Goal: Register for event/course

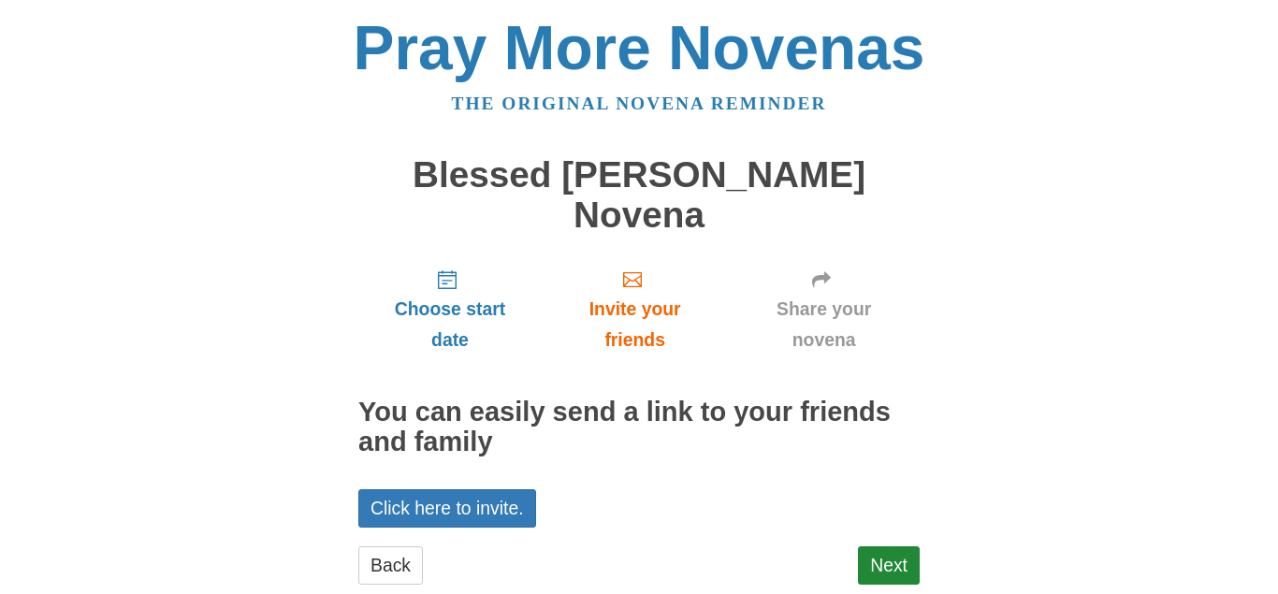
scroll to position [6, 0]
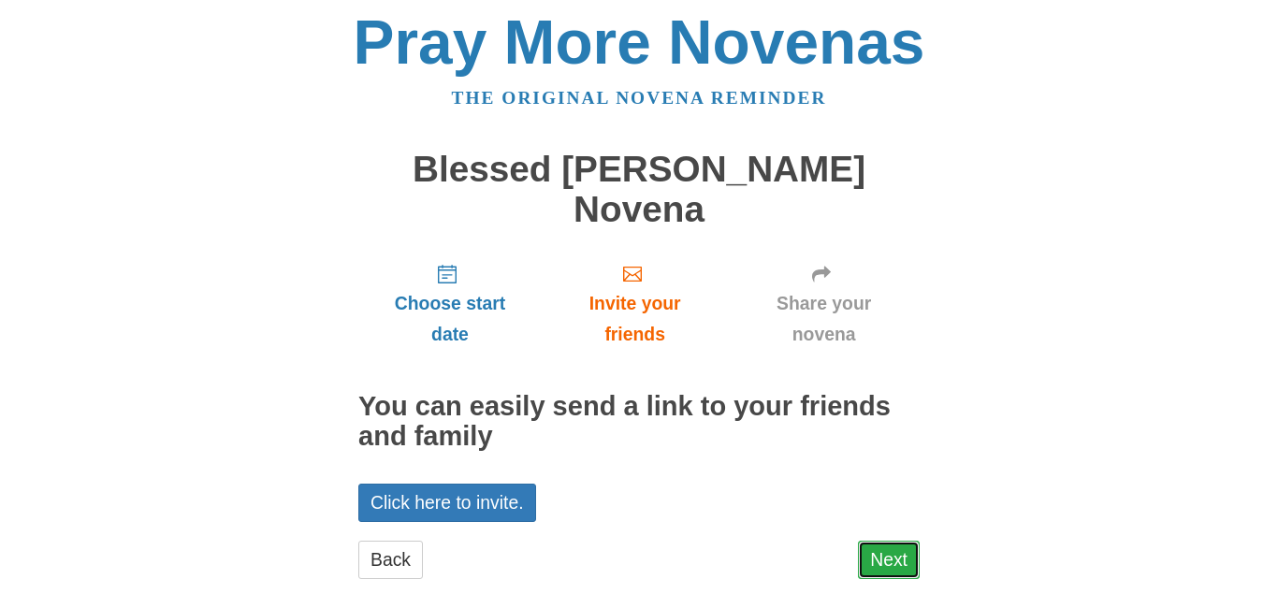
click at [871, 541] on link "Next" at bounding box center [889, 560] width 62 height 38
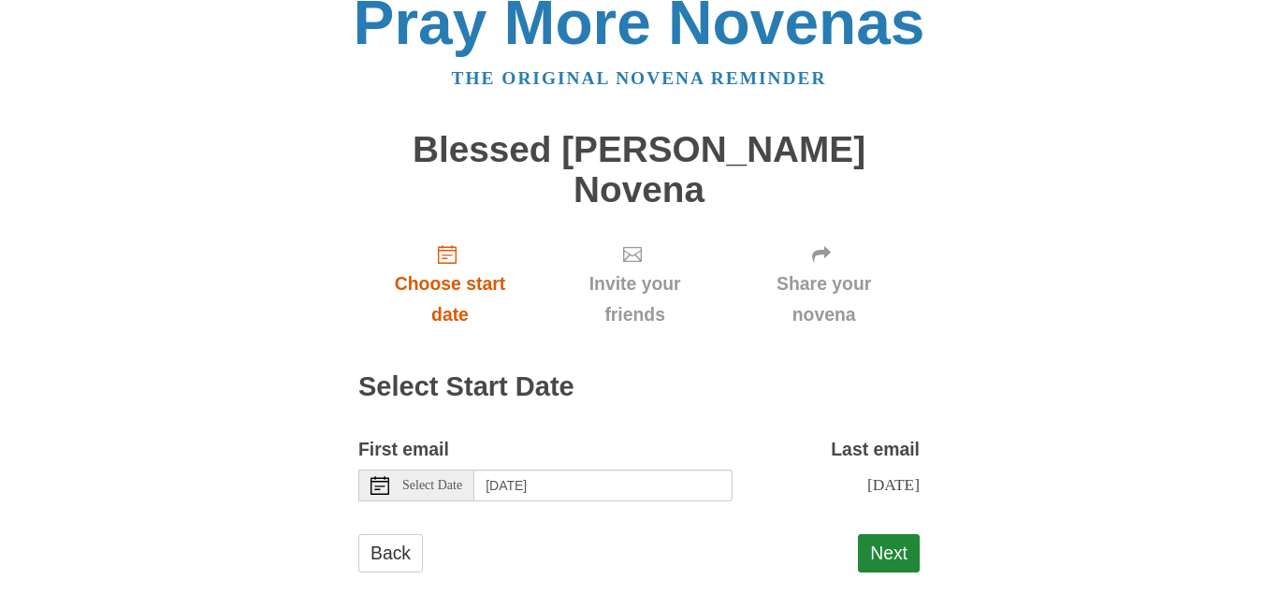
scroll to position [36, 0]
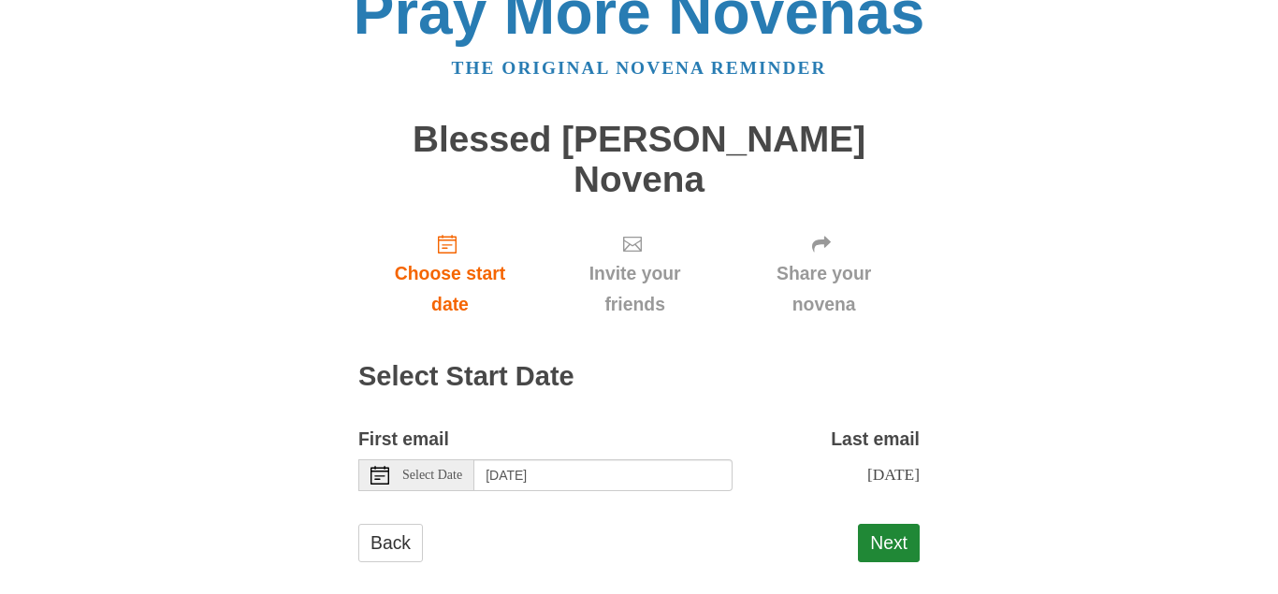
click at [417, 469] on span "Select Date" at bounding box center [432, 475] width 60 height 13
click at [907, 527] on button "Next" at bounding box center [889, 543] width 62 height 38
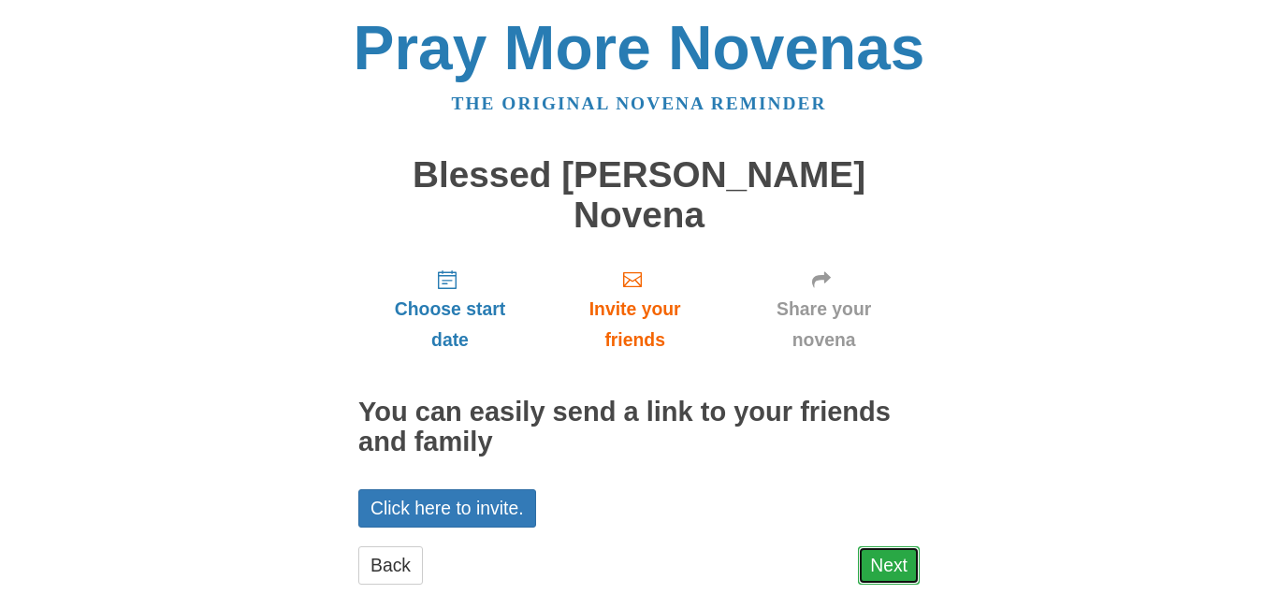
click at [879, 546] on link "Next" at bounding box center [889, 565] width 62 height 38
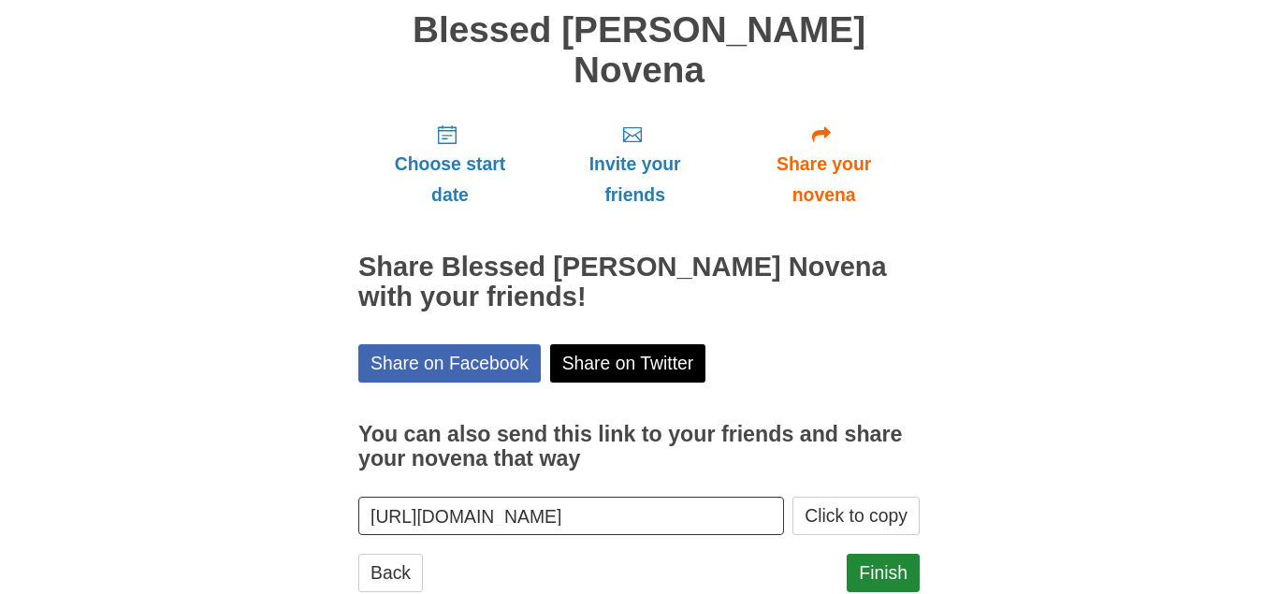
scroll to position [158, 0]
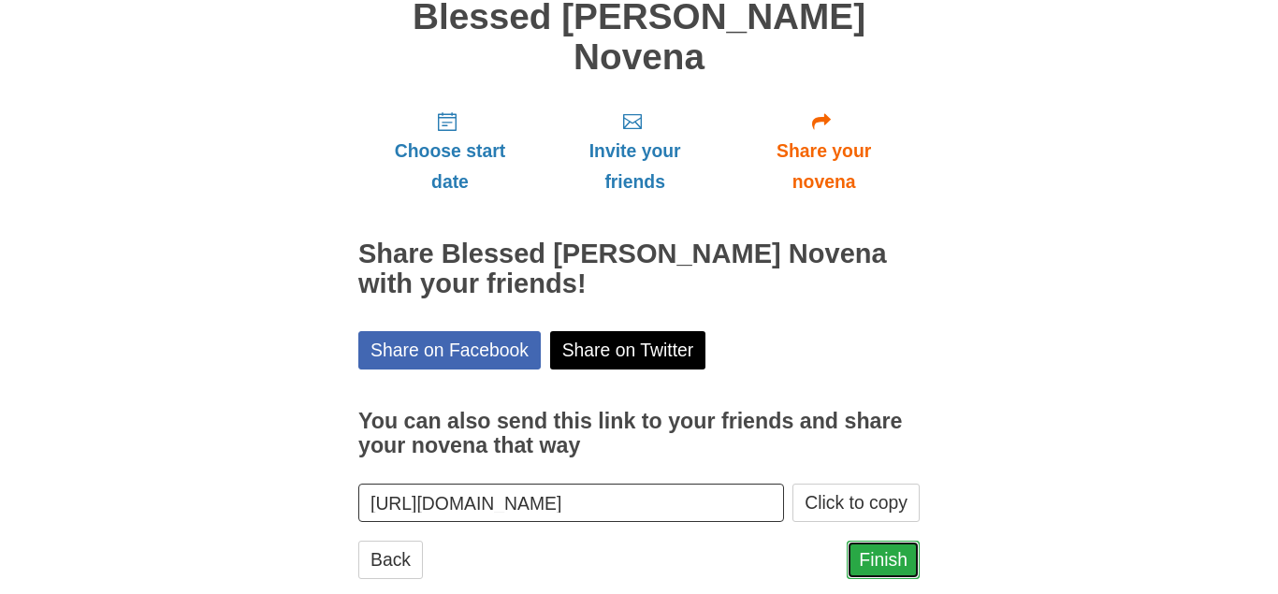
click at [871, 541] on link "Finish" at bounding box center [883, 560] width 73 height 38
